Goal: Find specific page/section: Find specific page/section

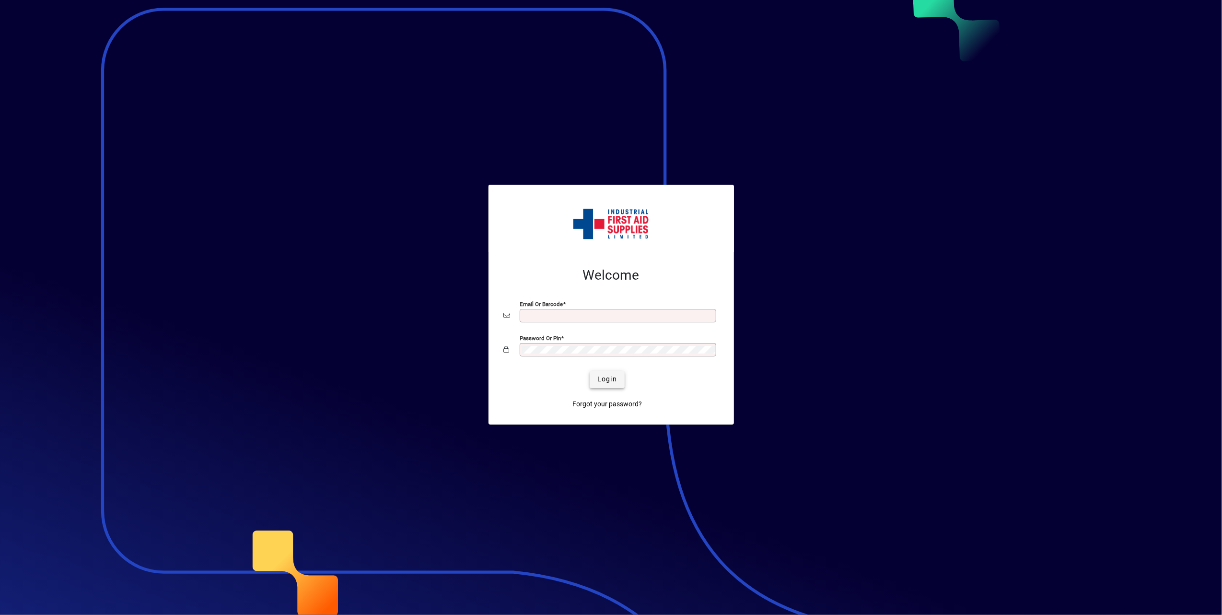
type input "**********"
click at [610, 378] on span "Login" at bounding box center [608, 379] width 20 height 10
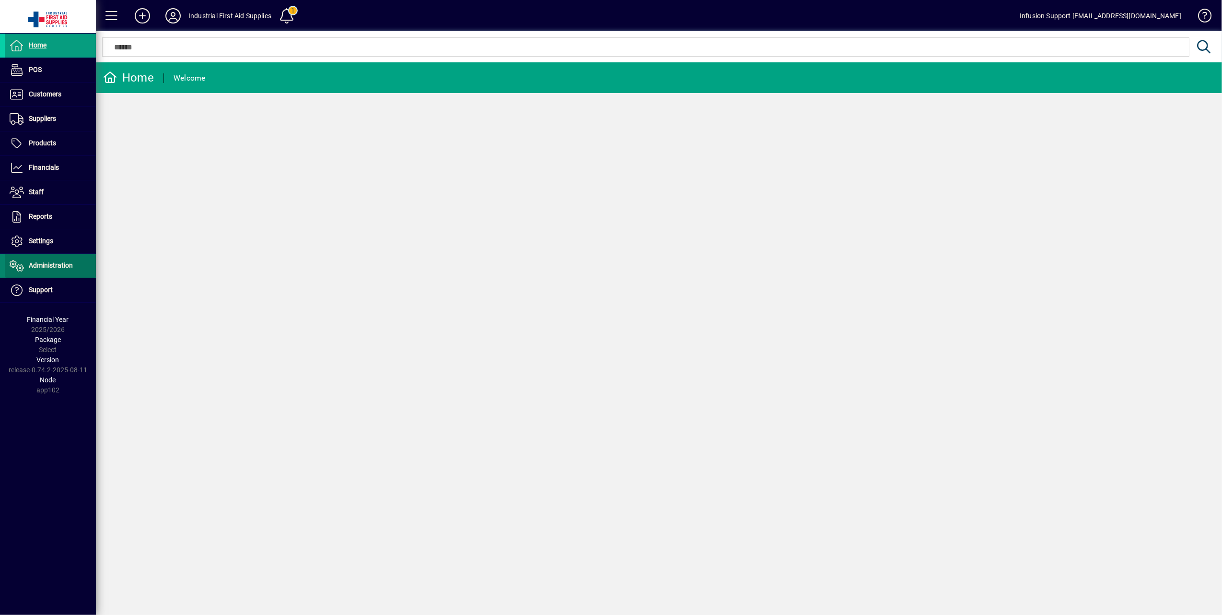
click at [63, 265] on span "Administration" at bounding box center [51, 265] width 44 height 8
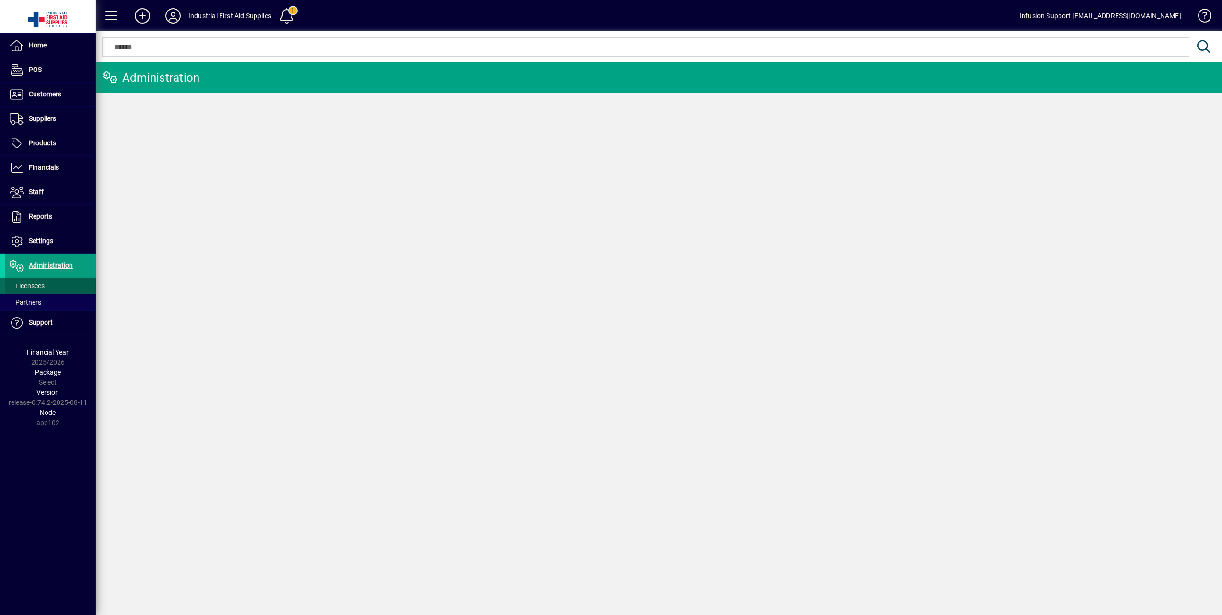
click at [33, 284] on span "Licensees" at bounding box center [27, 286] width 35 height 8
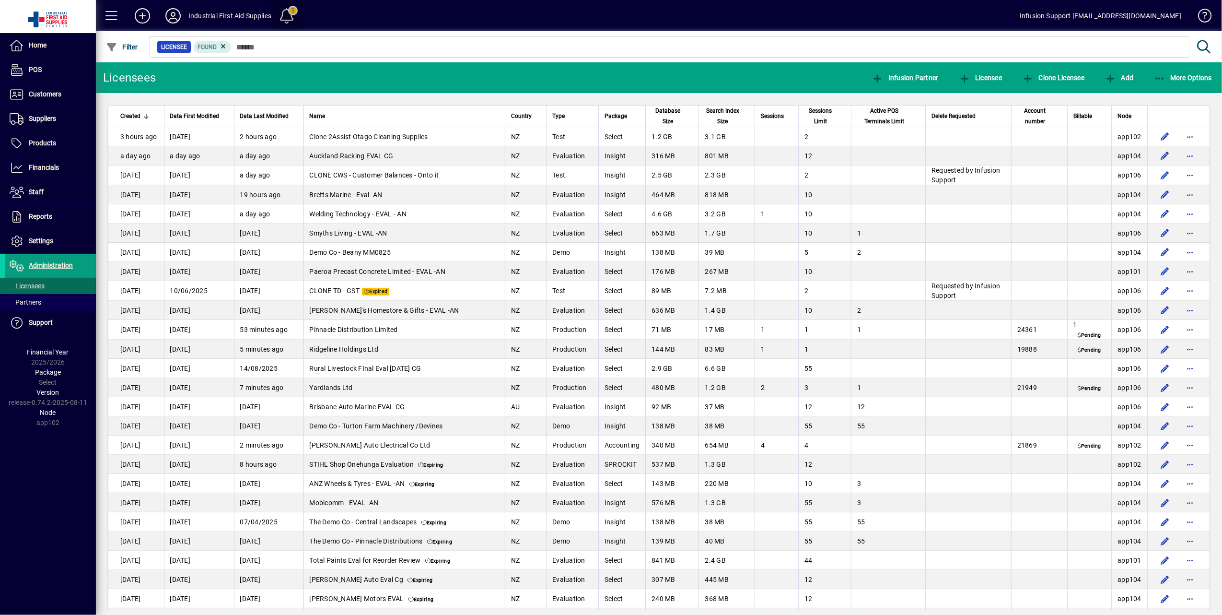
click at [280, 10] on span at bounding box center [287, 15] width 23 height 23
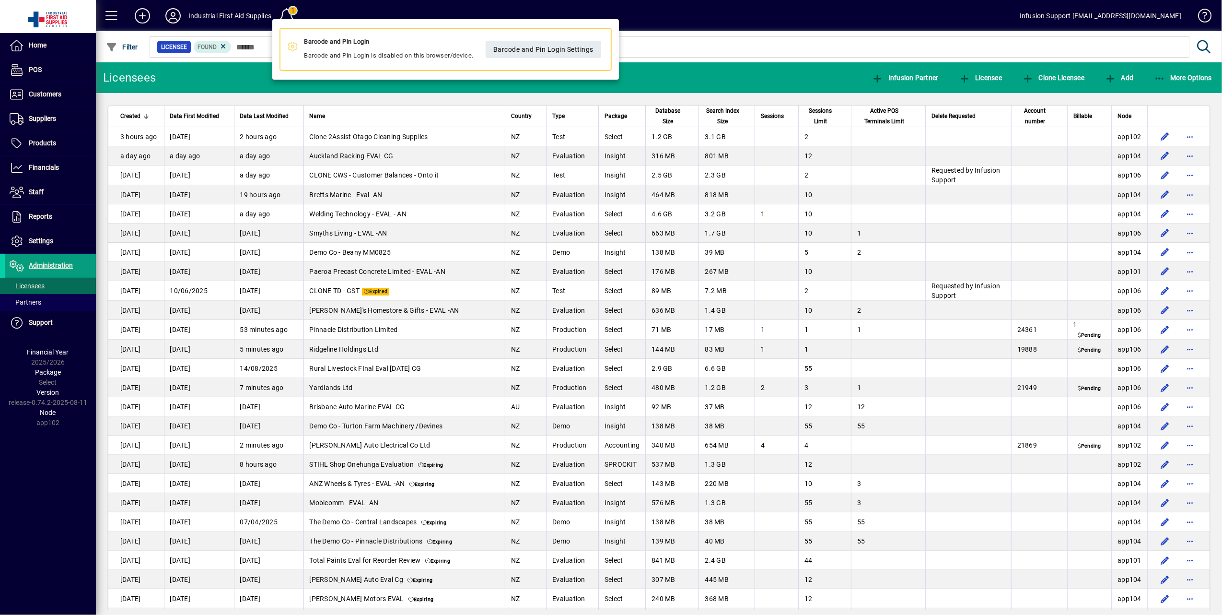
click at [289, 4] on div at bounding box center [611, 307] width 1222 height 615
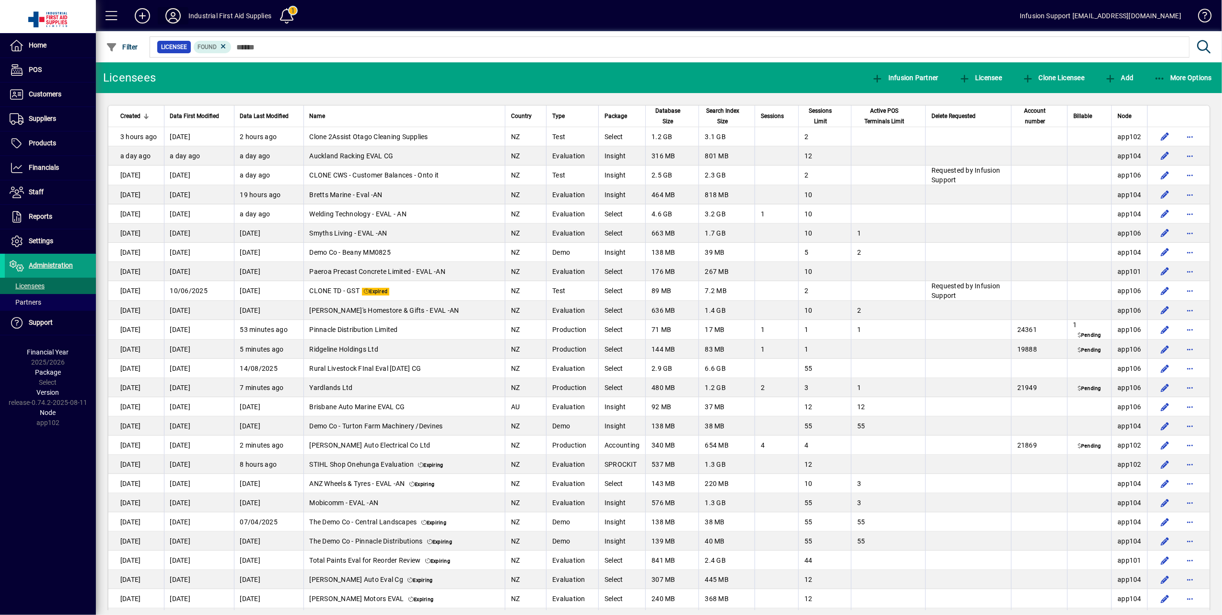
click at [170, 14] on icon at bounding box center [173, 15] width 19 height 15
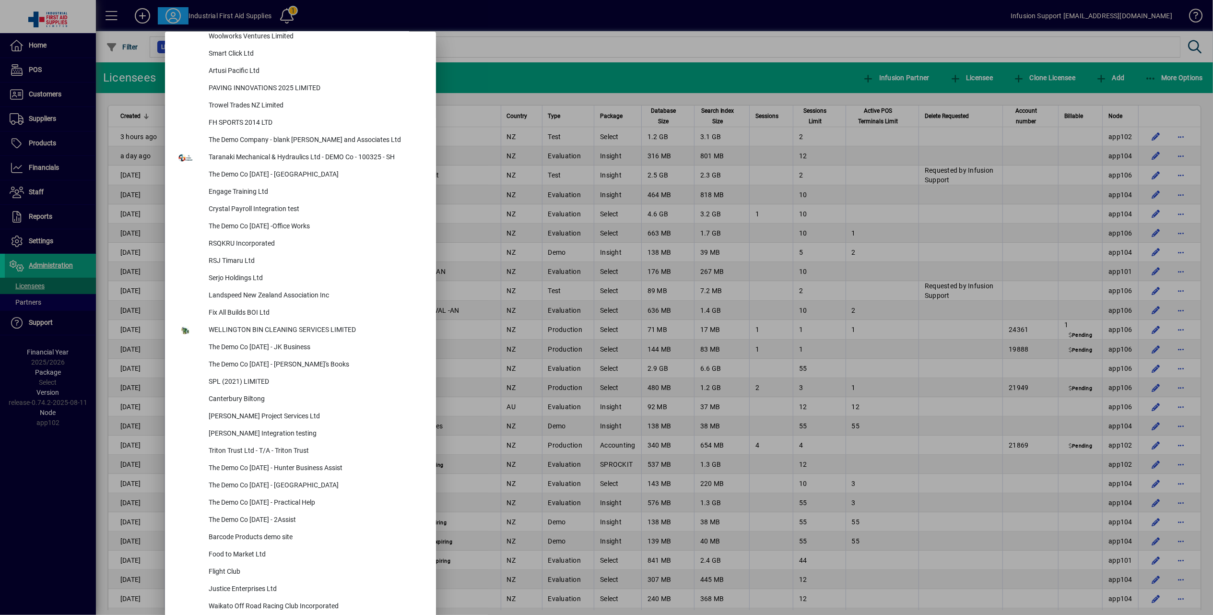
scroll to position [3868, 0]
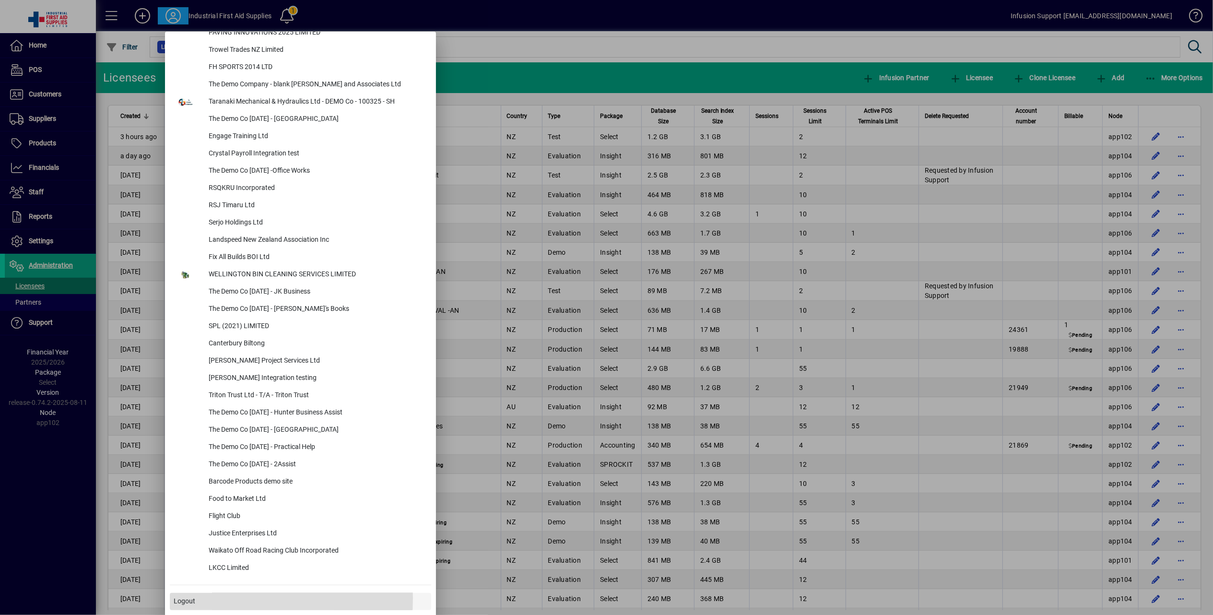
click at [190, 598] on span "Logout" at bounding box center [185, 601] width 22 height 10
